Goal: Task Accomplishment & Management: Manage account settings

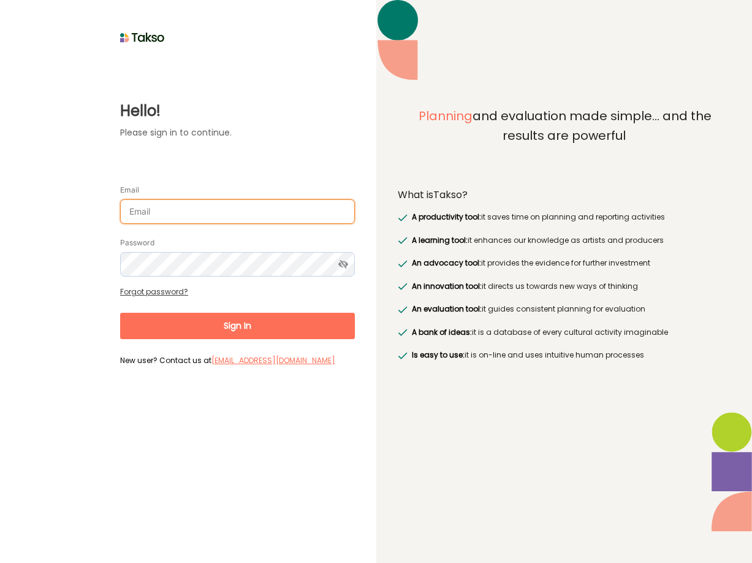
type input "[PERSON_NAME][EMAIL_ADDRESS][DOMAIN_NAME]"
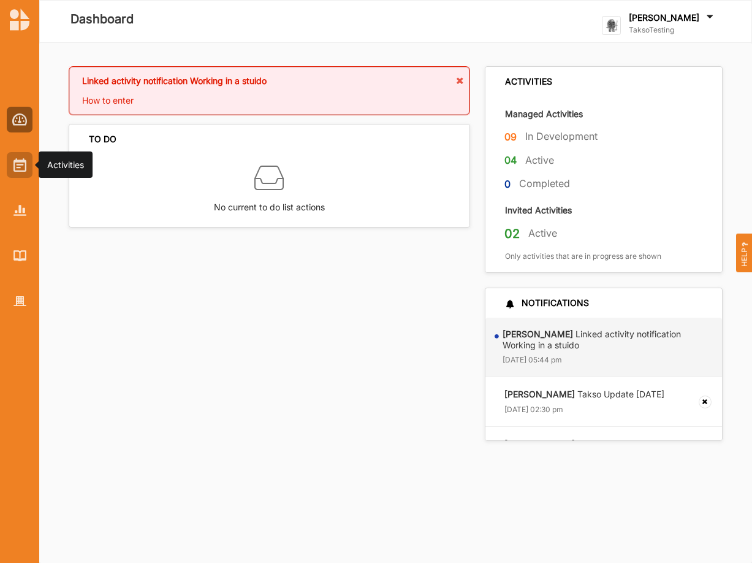
click at [25, 168] on img at bounding box center [19, 164] width 13 height 13
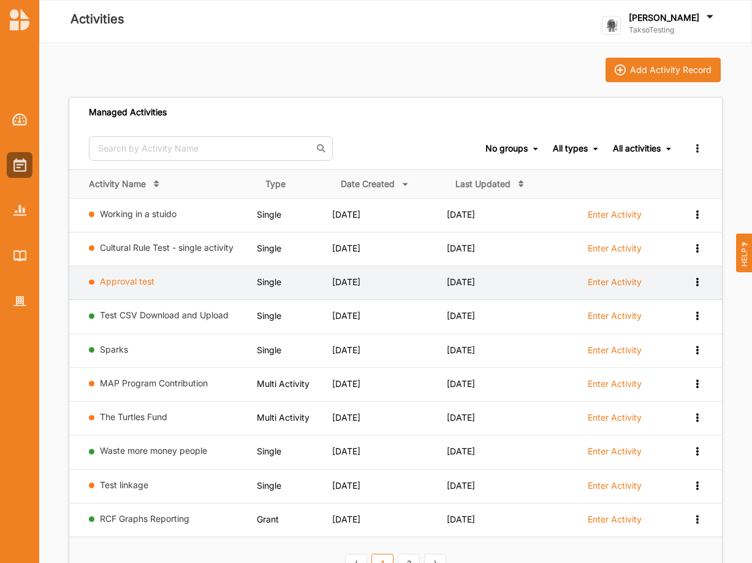
click at [114, 284] on link "Approval test" at bounding box center [127, 281] width 55 height 10
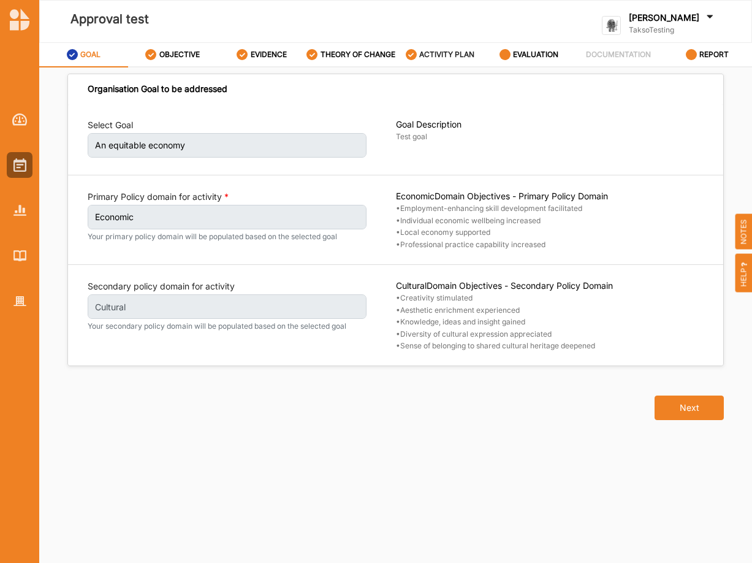
click at [457, 58] on label "ACTIVITY PLAN" at bounding box center [446, 55] width 55 height 10
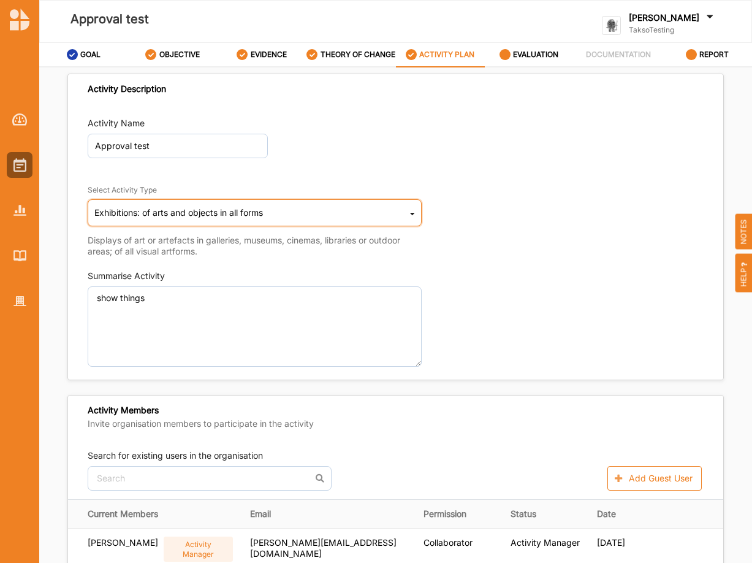
click at [415, 223] on icon at bounding box center [412, 216] width 5 height 25
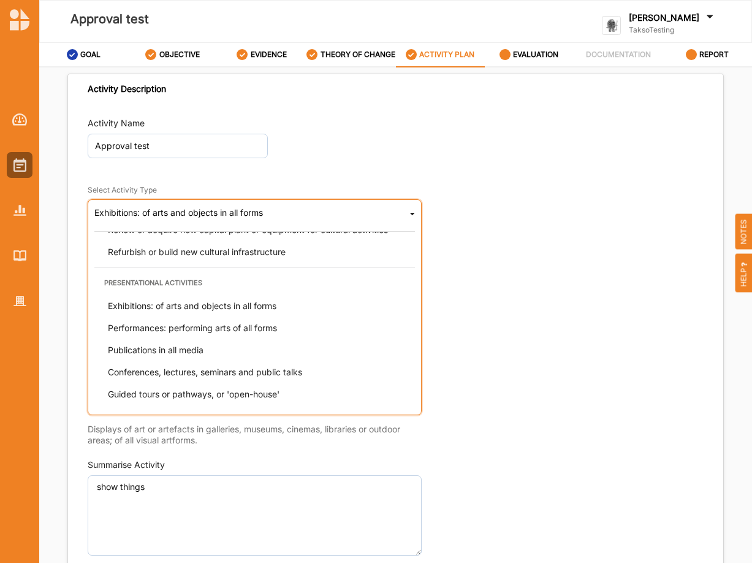
scroll to position [313, 0]
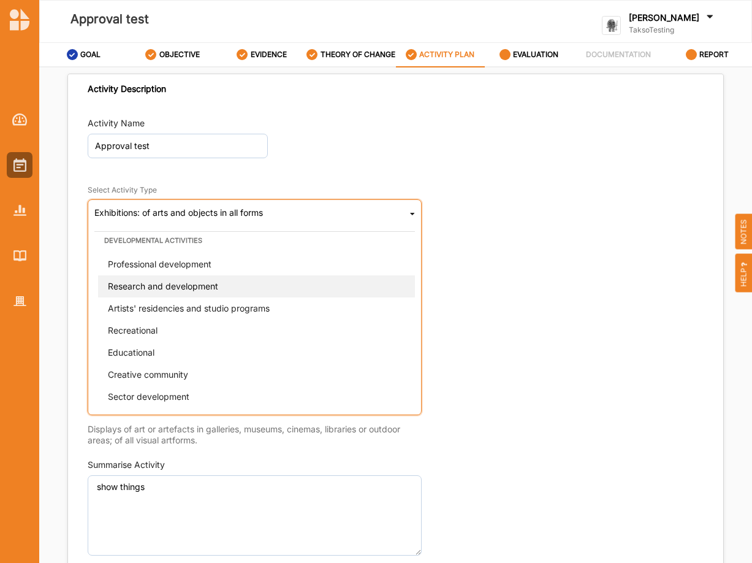
click at [182, 291] on span "Research and development" at bounding box center [163, 285] width 110 height 10
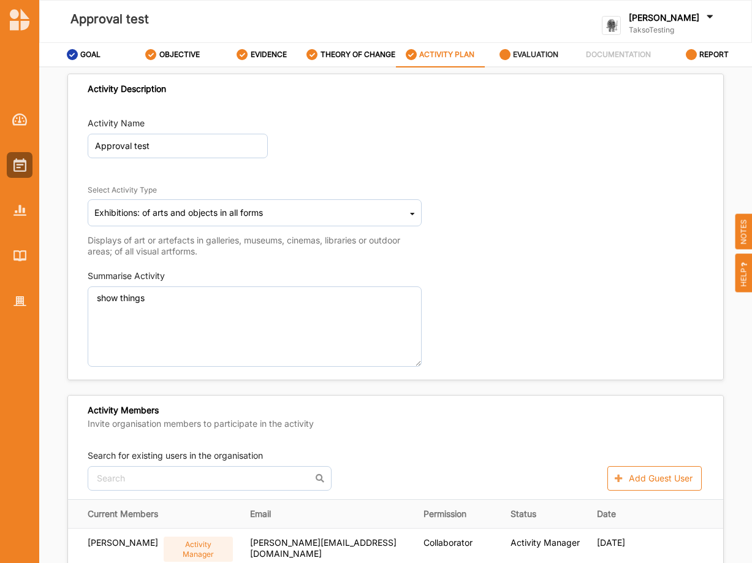
click at [527, 59] on label "EVALUATION" at bounding box center [535, 55] width 45 height 10
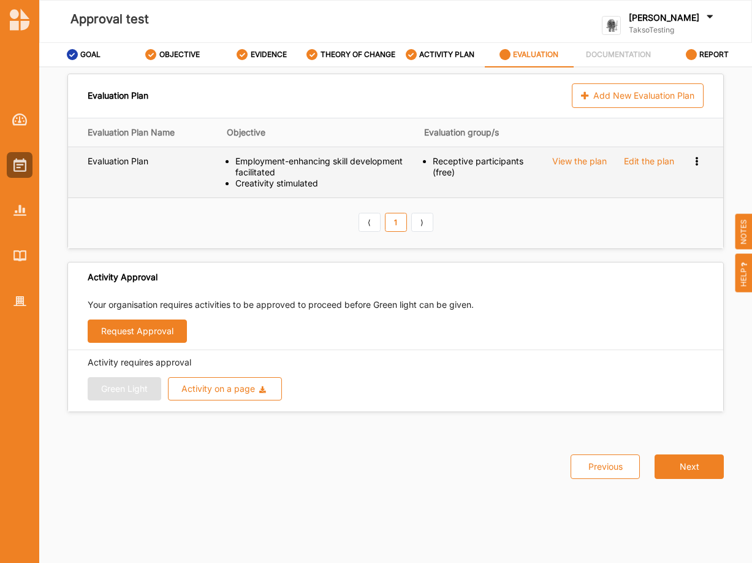
click at [694, 164] on icon at bounding box center [696, 160] width 10 height 9
click at [644, 208] on span "Remove" at bounding box center [647, 202] width 32 height 10
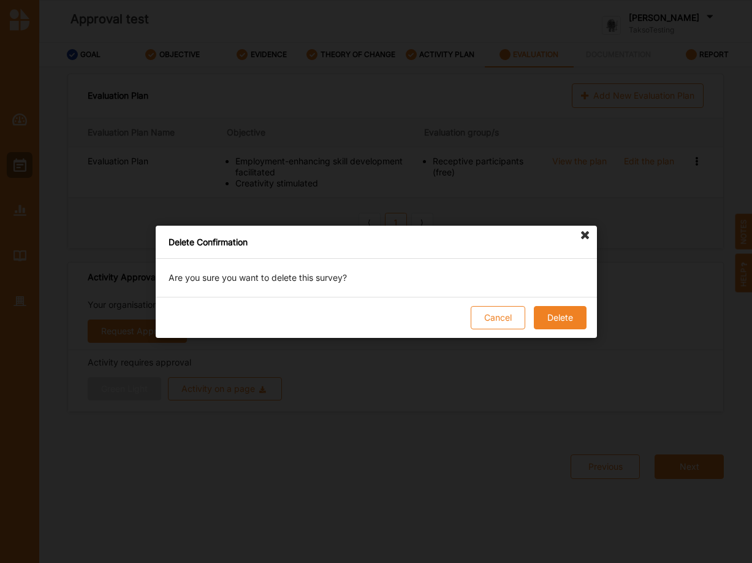
click at [555, 316] on button "Delete" at bounding box center [559, 317] width 53 height 23
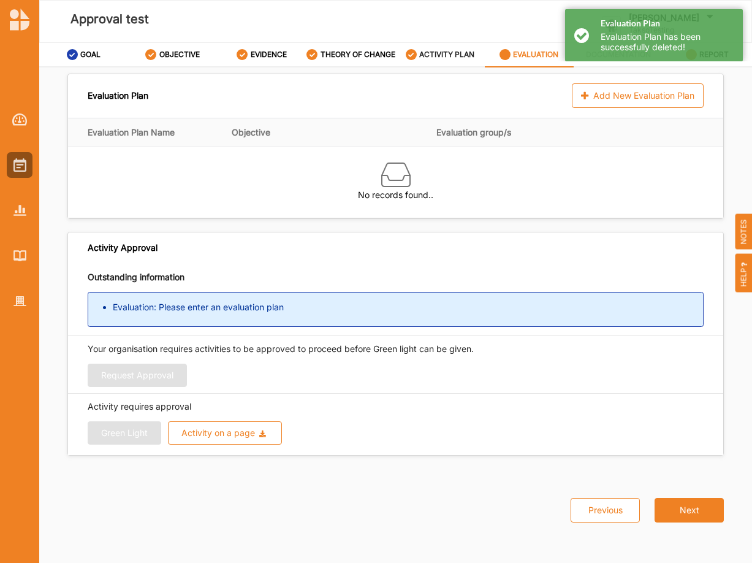
click at [450, 59] on label "ACTIVITY PLAN" at bounding box center [446, 55] width 55 height 10
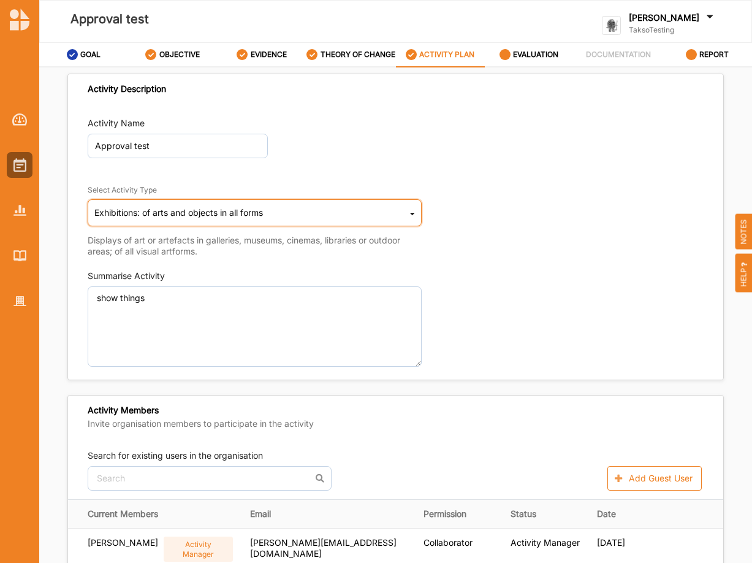
click at [408, 222] on div "Exhibitions: of arts and objects in all forms Cultural infrastructure developme…" at bounding box center [255, 212] width 334 height 27
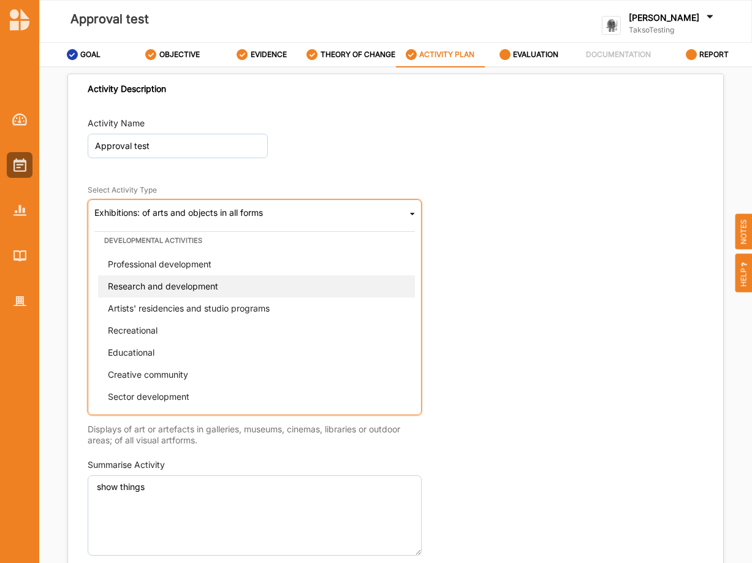
click at [221, 289] on div "Research and development" at bounding box center [258, 286] width 321 height 22
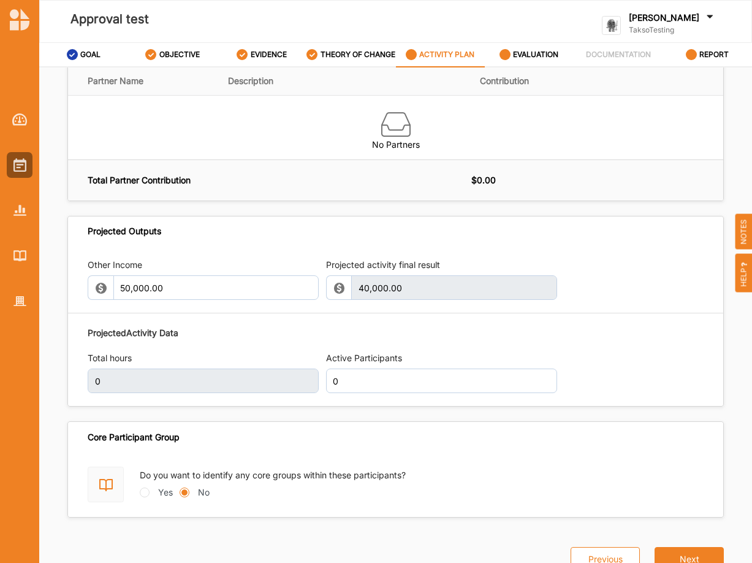
scroll to position [1161, 0]
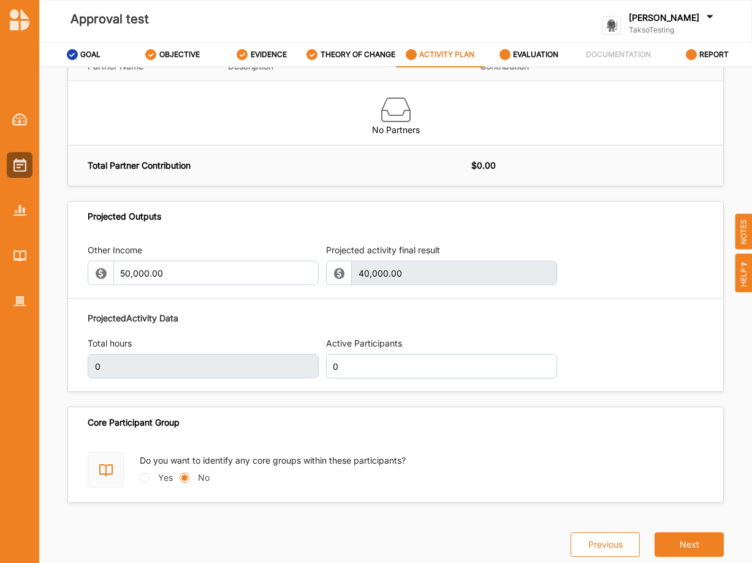
click at [449, 341] on div "Projected Activity Data Total hours 0 Active Participants 0" at bounding box center [396, 345] width 616 height 79
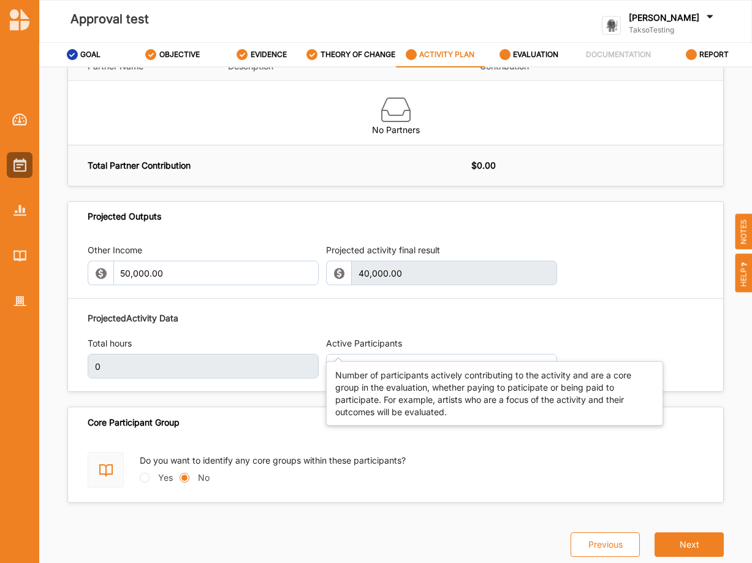
drag, startPoint x: 447, startPoint y: 346, endPoint x: 436, endPoint y: 344, distance: 10.7
click at [446, 346] on label "Active Participants" at bounding box center [441, 343] width 231 height 12
drag, startPoint x: 489, startPoint y: 342, endPoint x: 478, endPoint y: 340, distance: 10.6
click at [484, 340] on div "Projected Activity Data Total hours 0 Active Participants 0" at bounding box center [396, 345] width 616 height 79
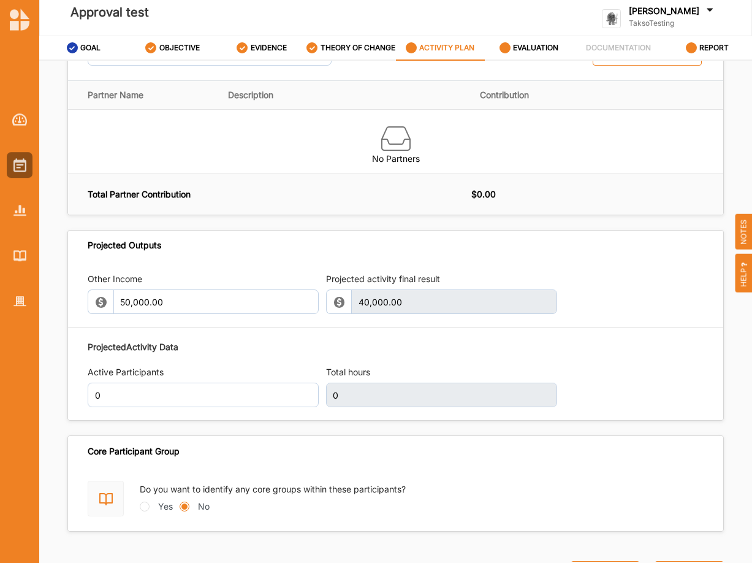
scroll to position [21, 0]
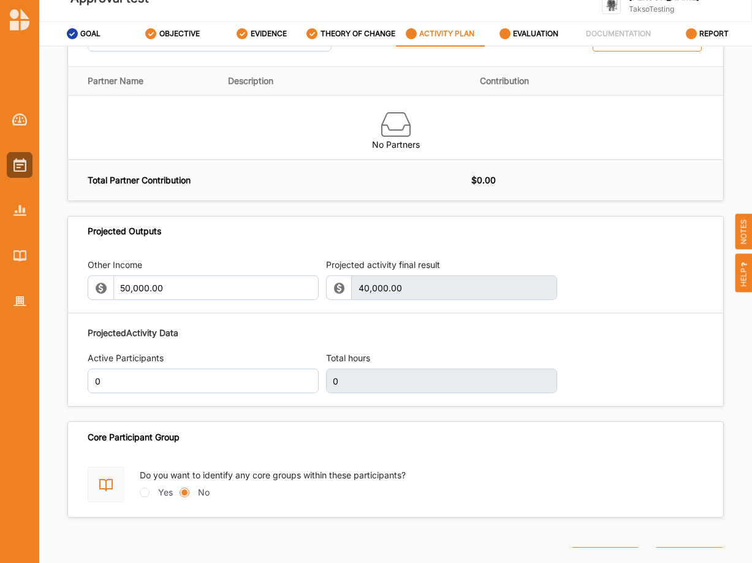
click at [734, 427] on div "Activity Description Activity Name Approval test Select Activity Type Research …" at bounding box center [395, 297] width 713 height 501
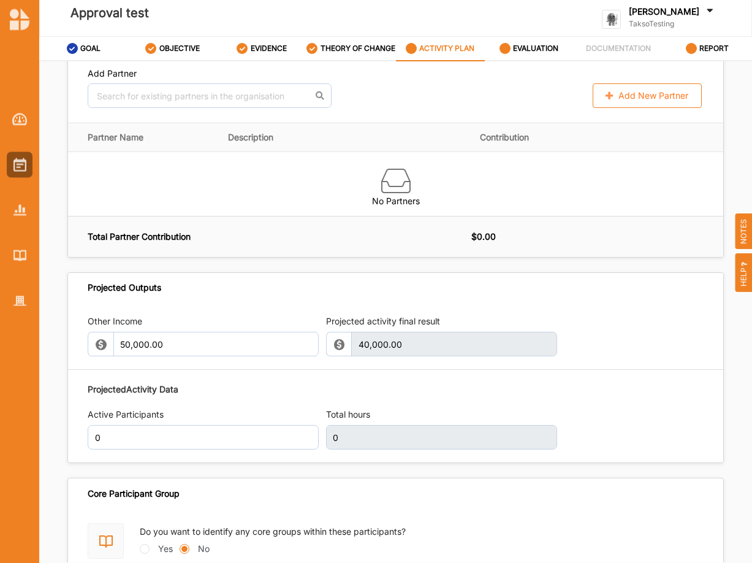
scroll to position [0, 0]
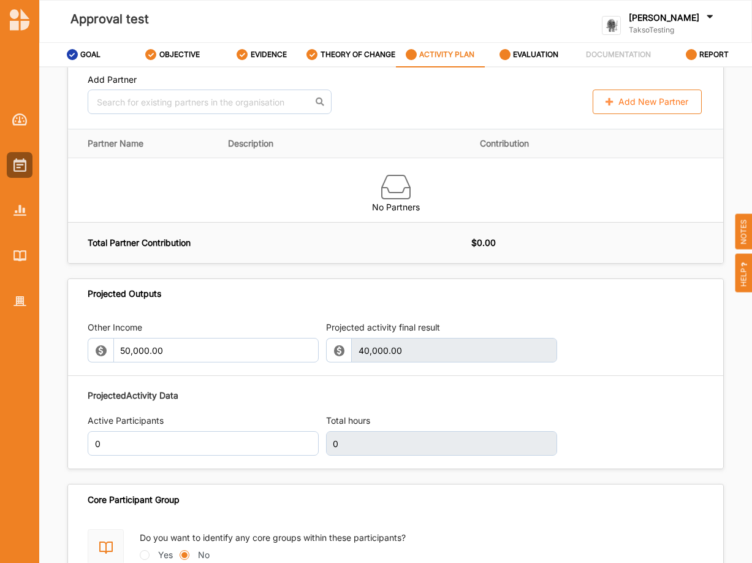
click at [665, 23] on label "[PERSON_NAME]" at bounding box center [664, 17] width 70 height 11
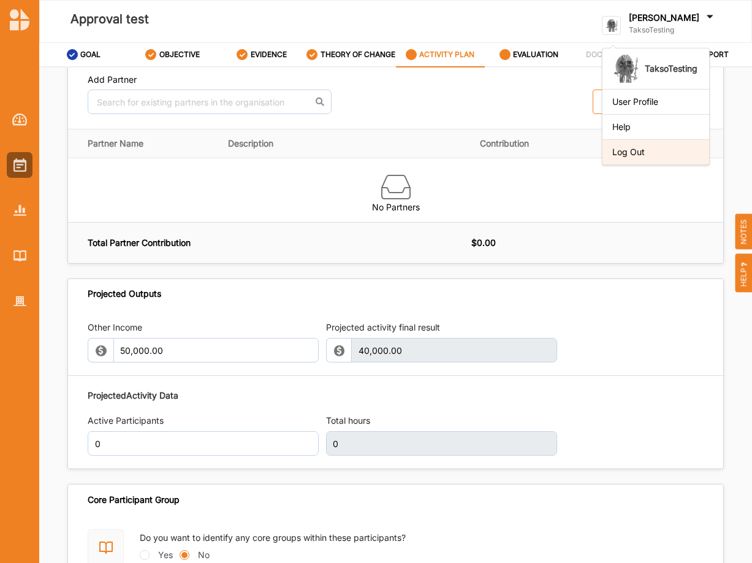
drag, startPoint x: 642, startPoint y: 152, endPoint x: 598, endPoint y: 149, distance: 44.2
click at [641, 152] on div "Log Out" at bounding box center [655, 151] width 87 height 11
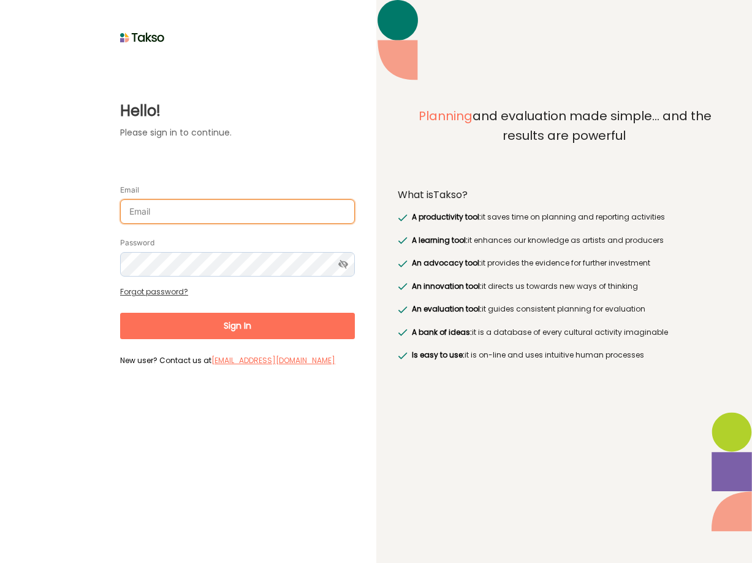
type input "cdn-admin@blacmex.uk"
